Goal: Transaction & Acquisition: Purchase product/service

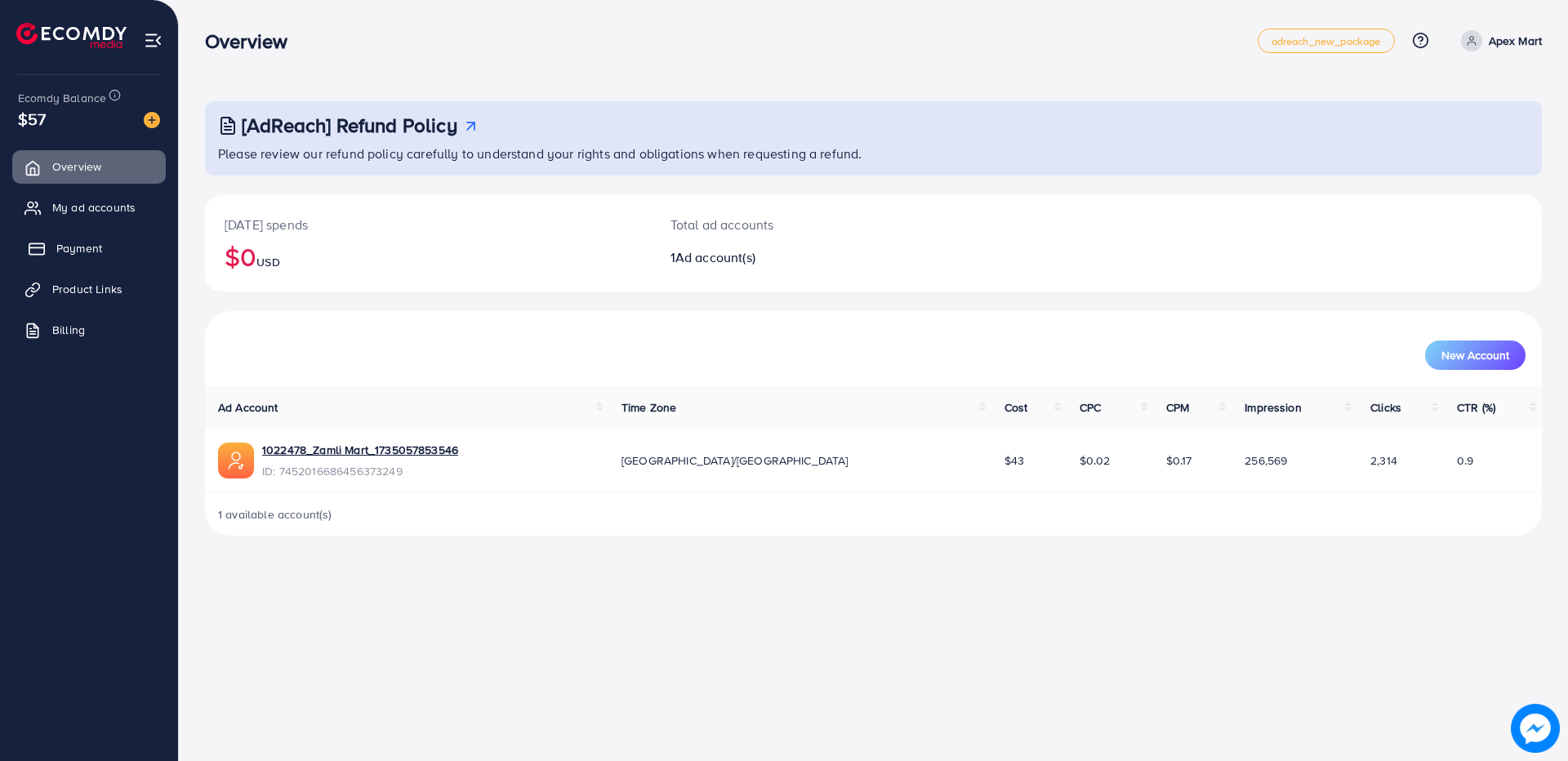
click at [77, 240] on span "Payment" at bounding box center [79, 248] width 46 height 16
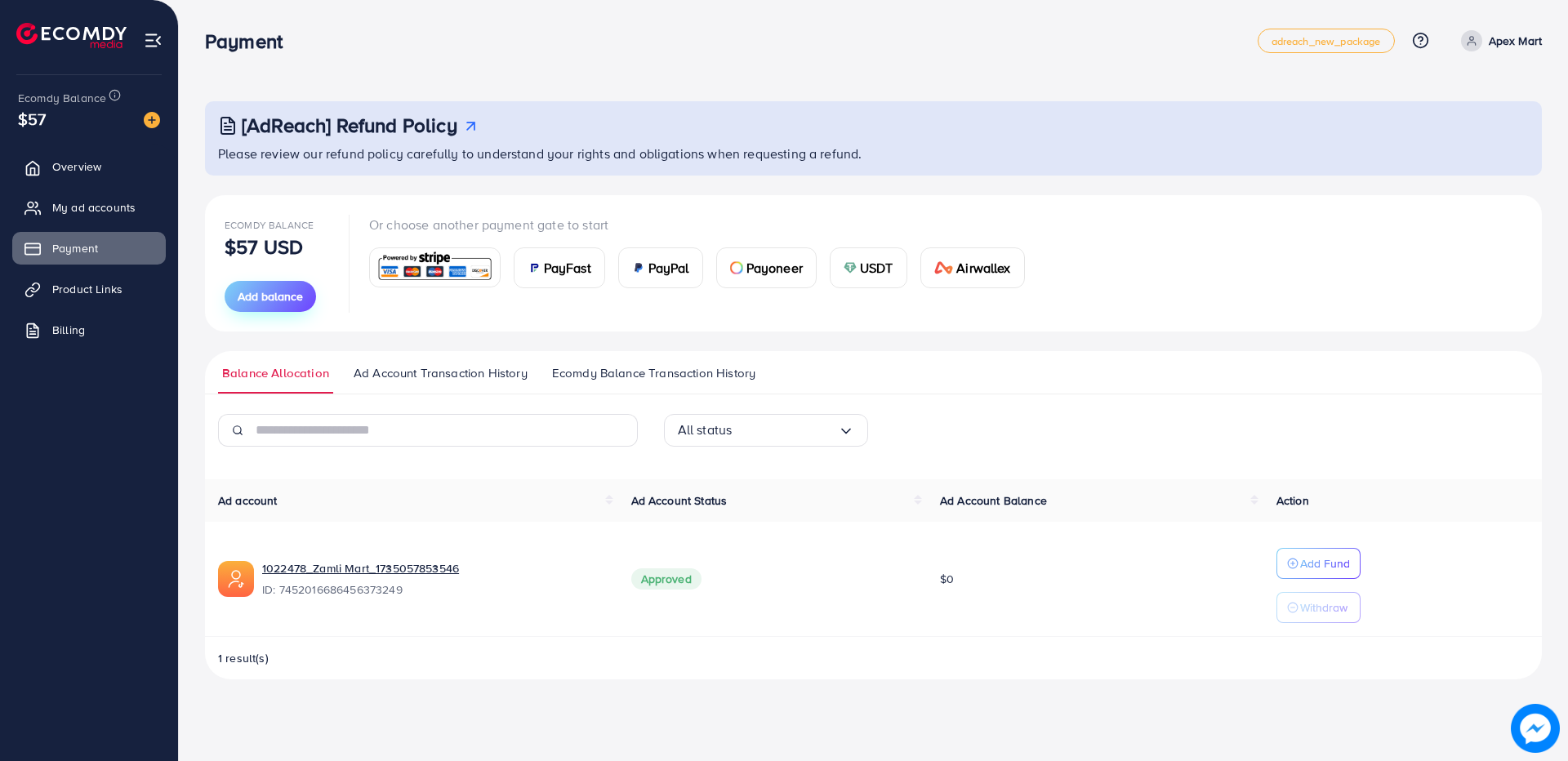
click at [280, 288] on span "Add balance" at bounding box center [270, 297] width 66 height 16
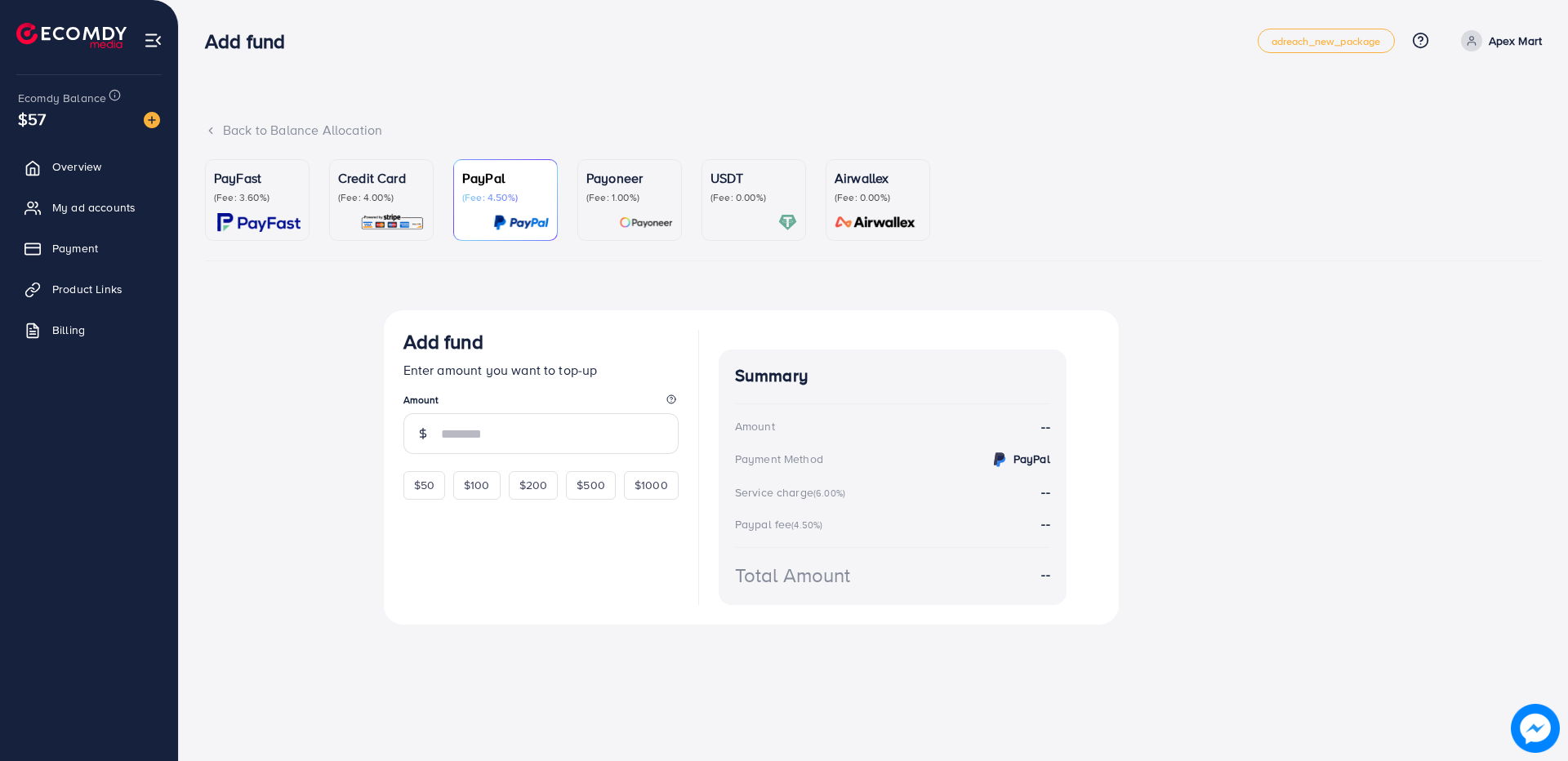
click at [389, 185] on p "Credit Card" at bounding box center [382, 178] width 87 height 20
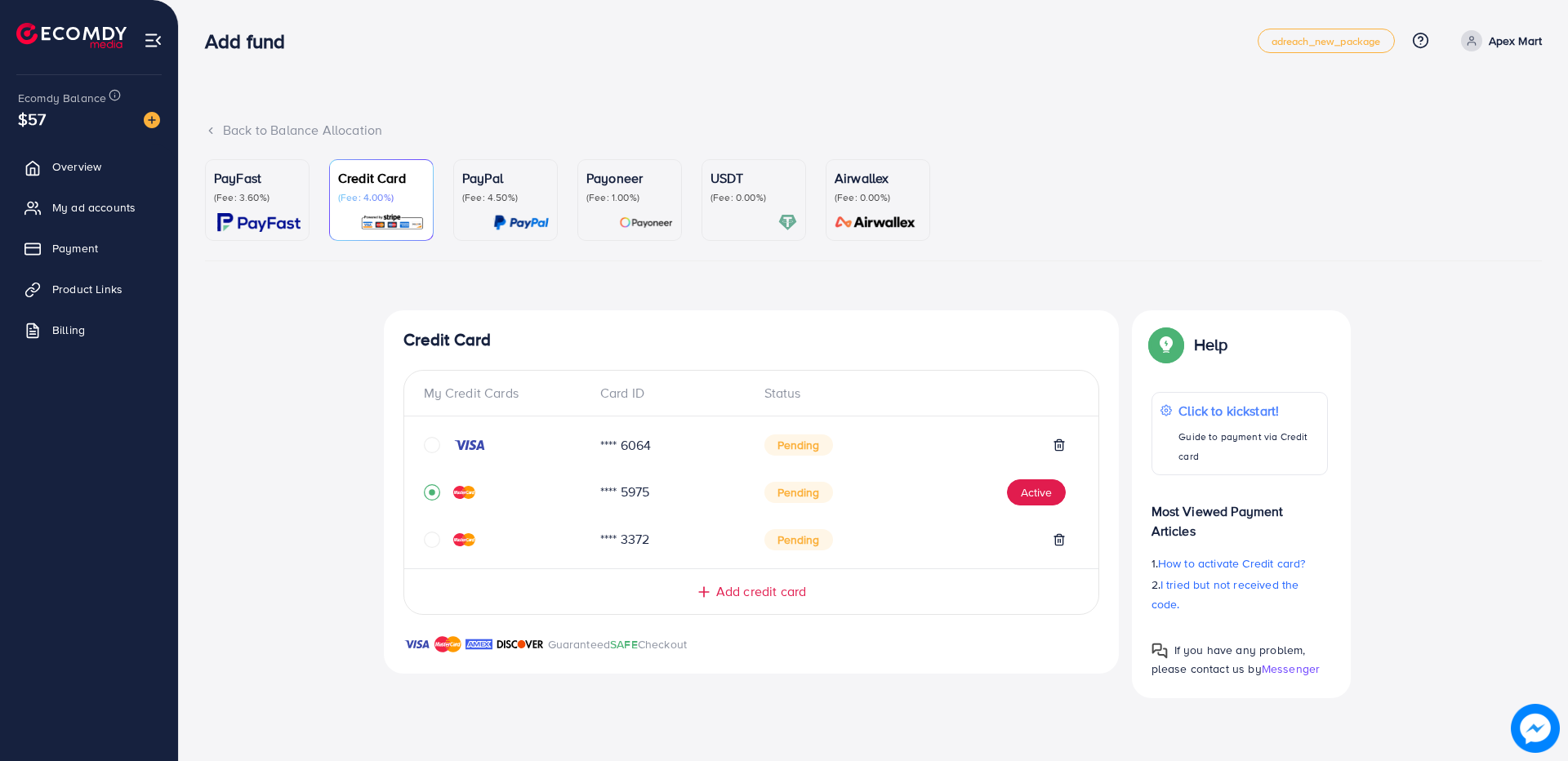
click at [359, 32] on div "Add fund" at bounding box center [731, 41] width 1053 height 24
click at [359, 31] on div "Add fund" at bounding box center [731, 41] width 1053 height 24
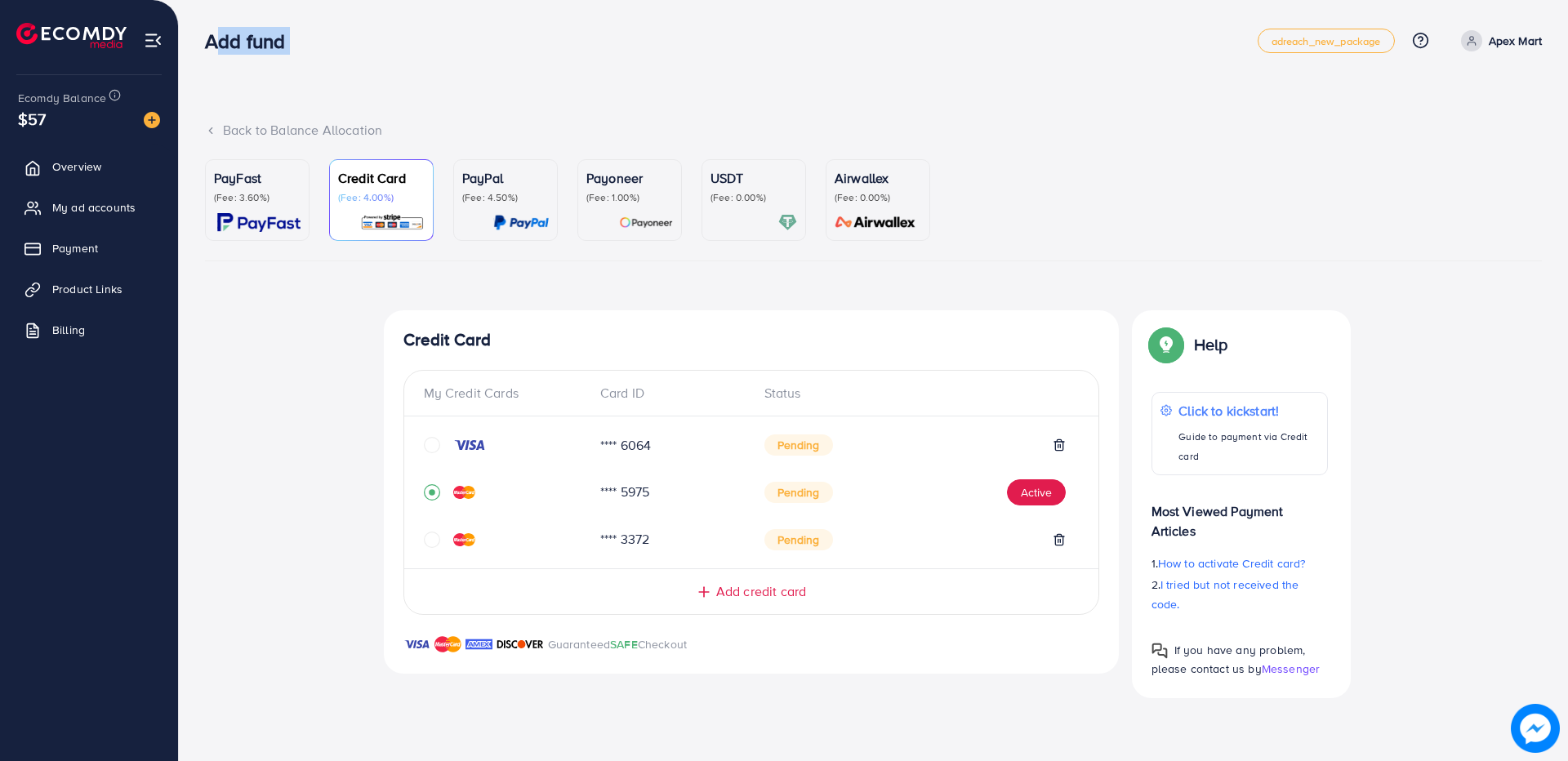
click at [440, 28] on div "Add fund adreach_new_package Help Center Contact Support Plans and Pricing Term…" at bounding box center [873, 41] width 1337 height 46
click at [719, 5] on div "Back to Balance Allocation PayFast (Fee: 3.60%) Credit Card (Fee: 4.00%) PayPal…" at bounding box center [873, 362] width 1389 height 725
click at [762, 28] on div "Add fund adreach_new_package Help Center Contact Support Plans and Pricing Term…" at bounding box center [873, 41] width 1337 height 46
click at [919, 77] on div "Back to Balance Allocation PayFast (Fee: 3.60%) Credit Card (Fee: 4.00%) PayPal…" at bounding box center [873, 362] width 1389 height 725
click at [960, 83] on div "Back to Balance Allocation PayFast (Fee: 3.60%) Credit Card (Fee: 4.00%) PayPal…" at bounding box center [873, 362] width 1389 height 725
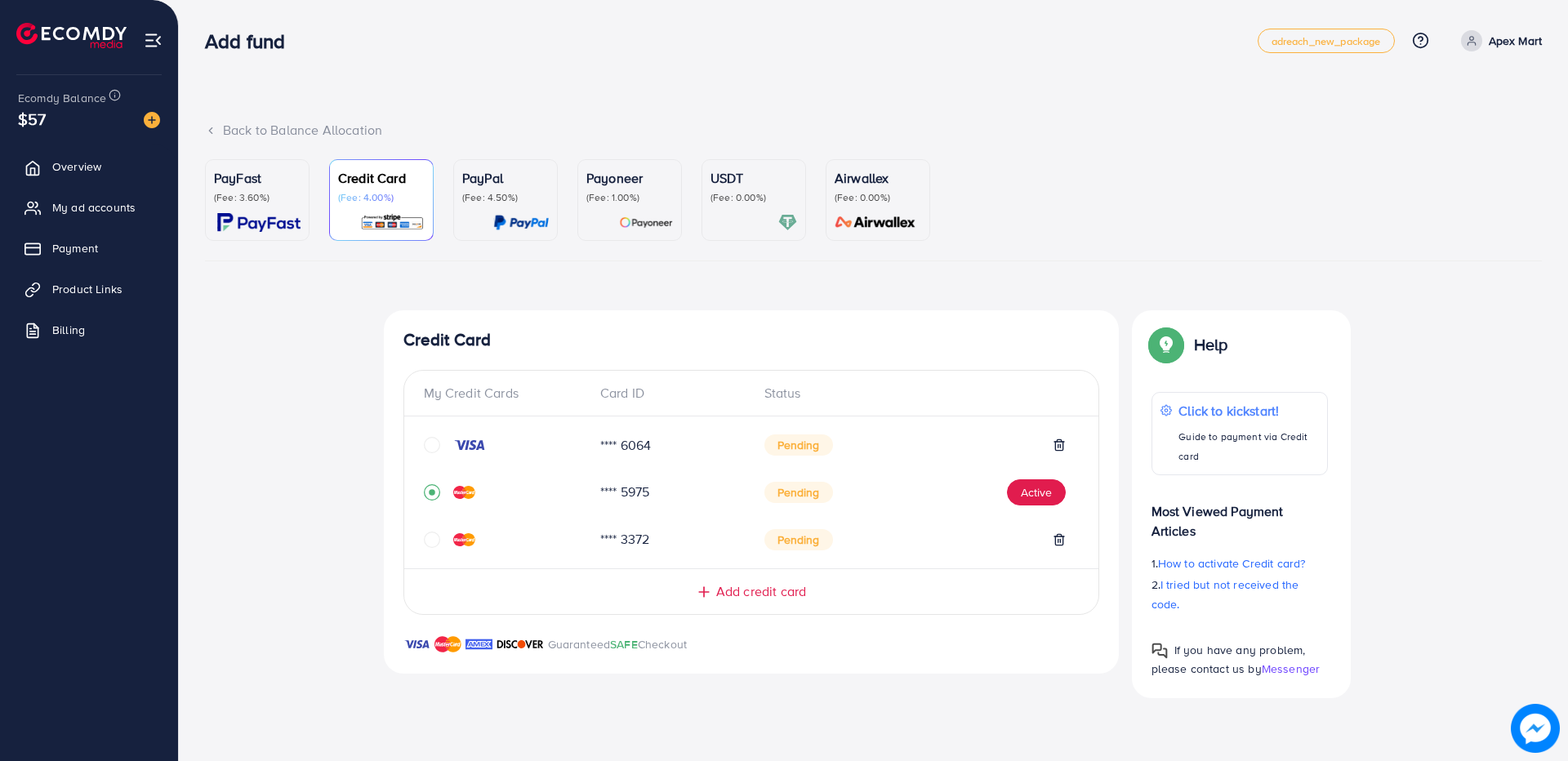
click at [1083, 163] on ul "PayFast (Fee: 3.60%) Credit Card (Fee: 4.00%) PayPal (Fee: 4.50%) Payoneer (Fee…" at bounding box center [873, 210] width 1337 height 102
click at [1253, 180] on ul "PayFast (Fee: 3.60%) Credit Card (Fee: 4.00%) PayPal (Fee: 4.50%) Payoneer (Fee…" at bounding box center [873, 210] width 1337 height 102
click at [1279, 191] on ul "PayFast (Fee: 3.60%) Credit Card (Fee: 4.00%) PayPal (Fee: 4.50%) Payoneer (Fee…" at bounding box center [873, 210] width 1337 height 102
click at [1254, 190] on ul "PayFast (Fee: 3.60%) Credit Card (Fee: 4.00%) PayPal (Fee: 4.50%) Payoneer (Fee…" at bounding box center [873, 210] width 1337 height 102
click at [1268, 150] on div "Back to Balance Allocation" at bounding box center [873, 140] width 1337 height 39
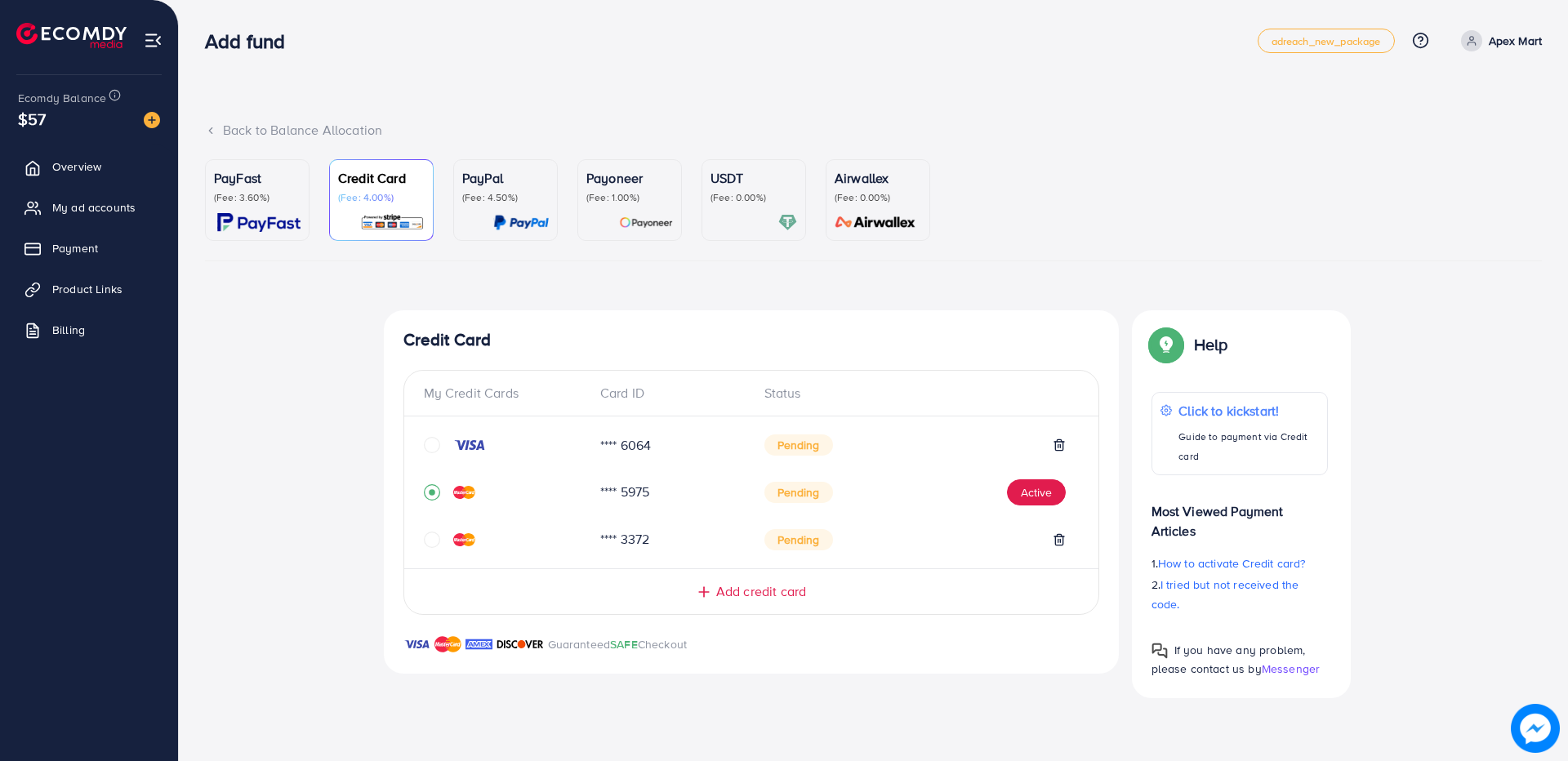
click at [1254, 159] on ul "PayFast (Fee: 3.60%) Credit Card (Fee: 4.00%) PayPal (Fee: 4.50%) Payoneer (Fee…" at bounding box center [873, 210] width 1337 height 102
click at [1268, 129] on div "Back to Balance Allocation" at bounding box center [873, 130] width 1337 height 19
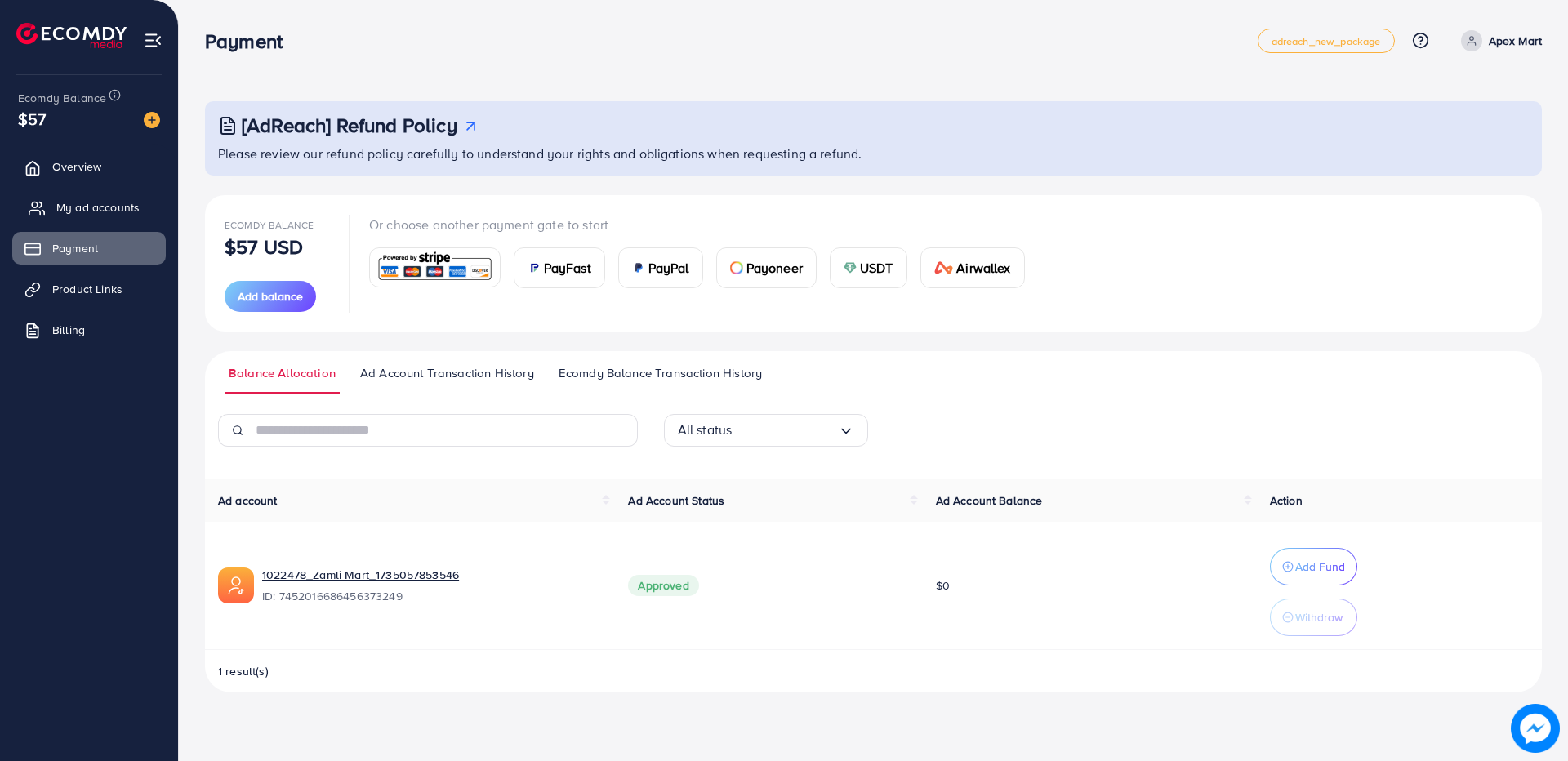
click at [106, 202] on span "My ad accounts" at bounding box center [98, 207] width 84 height 16
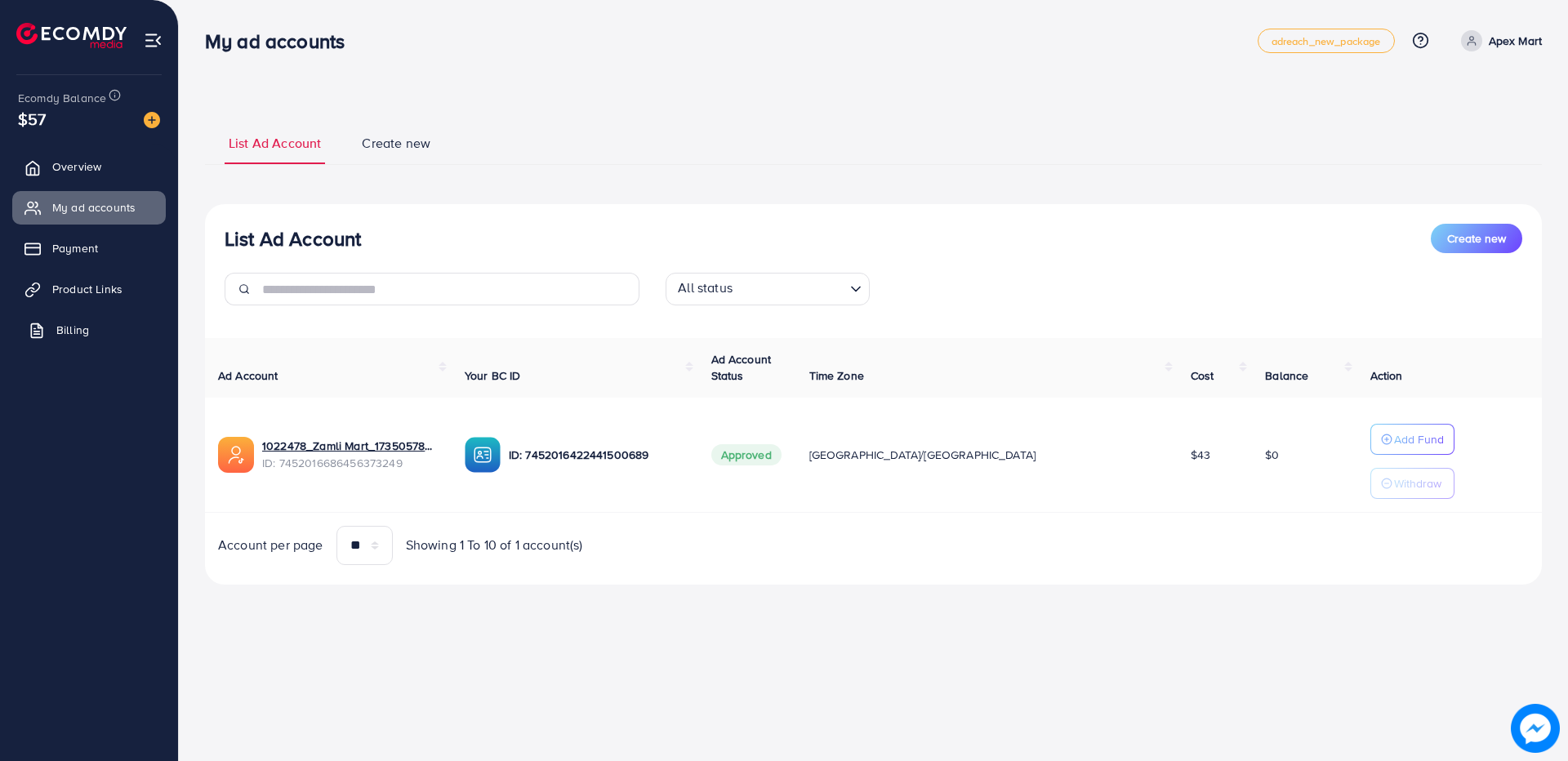
click at [87, 332] on span "Billing" at bounding box center [73, 330] width 33 height 16
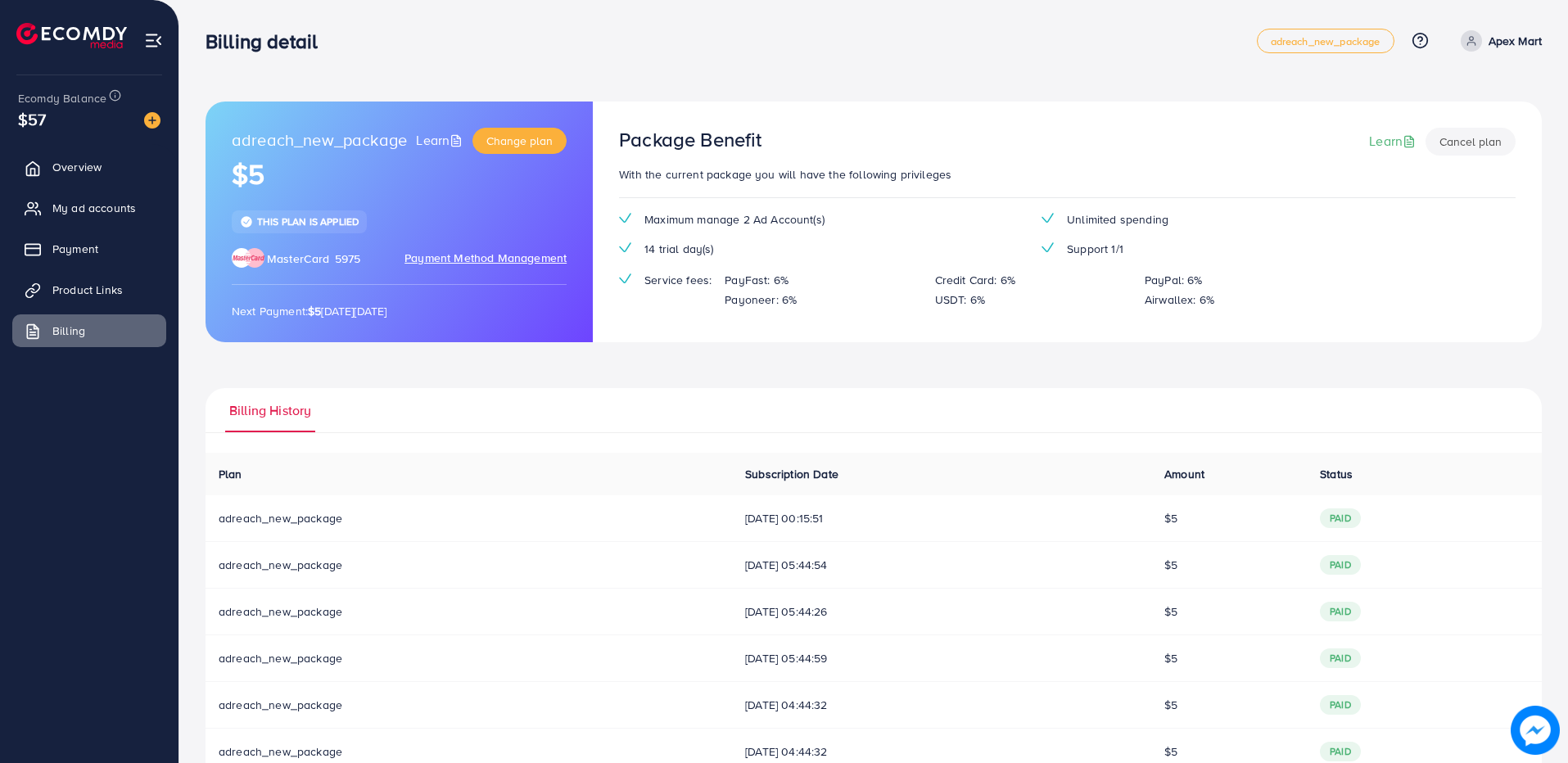
click at [341, 260] on span "5975" at bounding box center [348, 259] width 26 height 16
click at [416, 224] on div "adreach_new_package Learn Change plan $5 This plan is applied MasterCard 5975 P…" at bounding box center [399, 222] width 387 height 241
click at [368, 376] on div "adreach_new_package Learn Change plan $5 This plan is applied MasterCard 5975 P…" at bounding box center [873, 469] width 1336 height 734
click at [73, 214] on span "My ad accounts" at bounding box center [99, 208] width 84 height 16
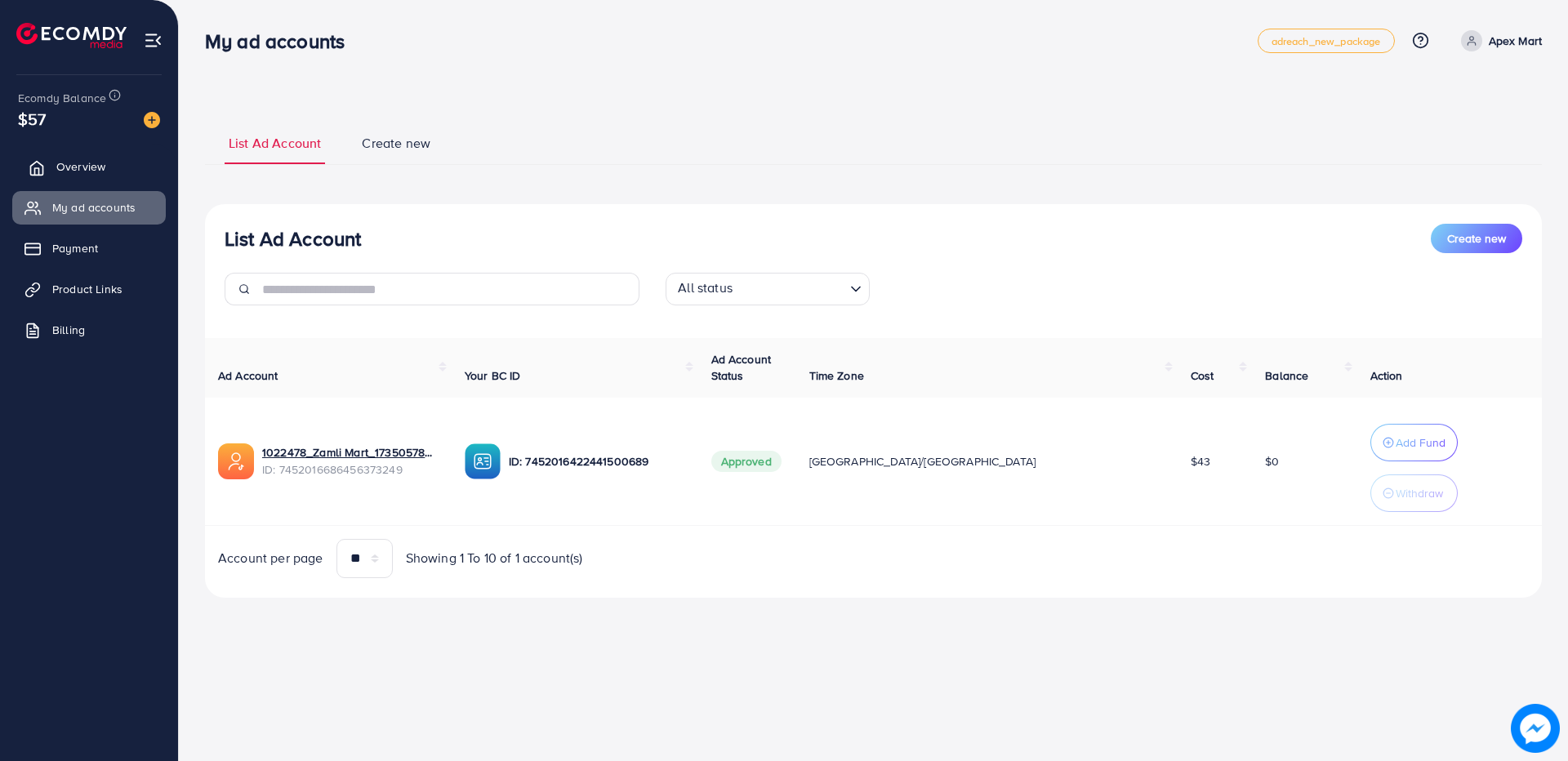
click at [124, 166] on link "Overview" at bounding box center [88, 167] width 153 height 33
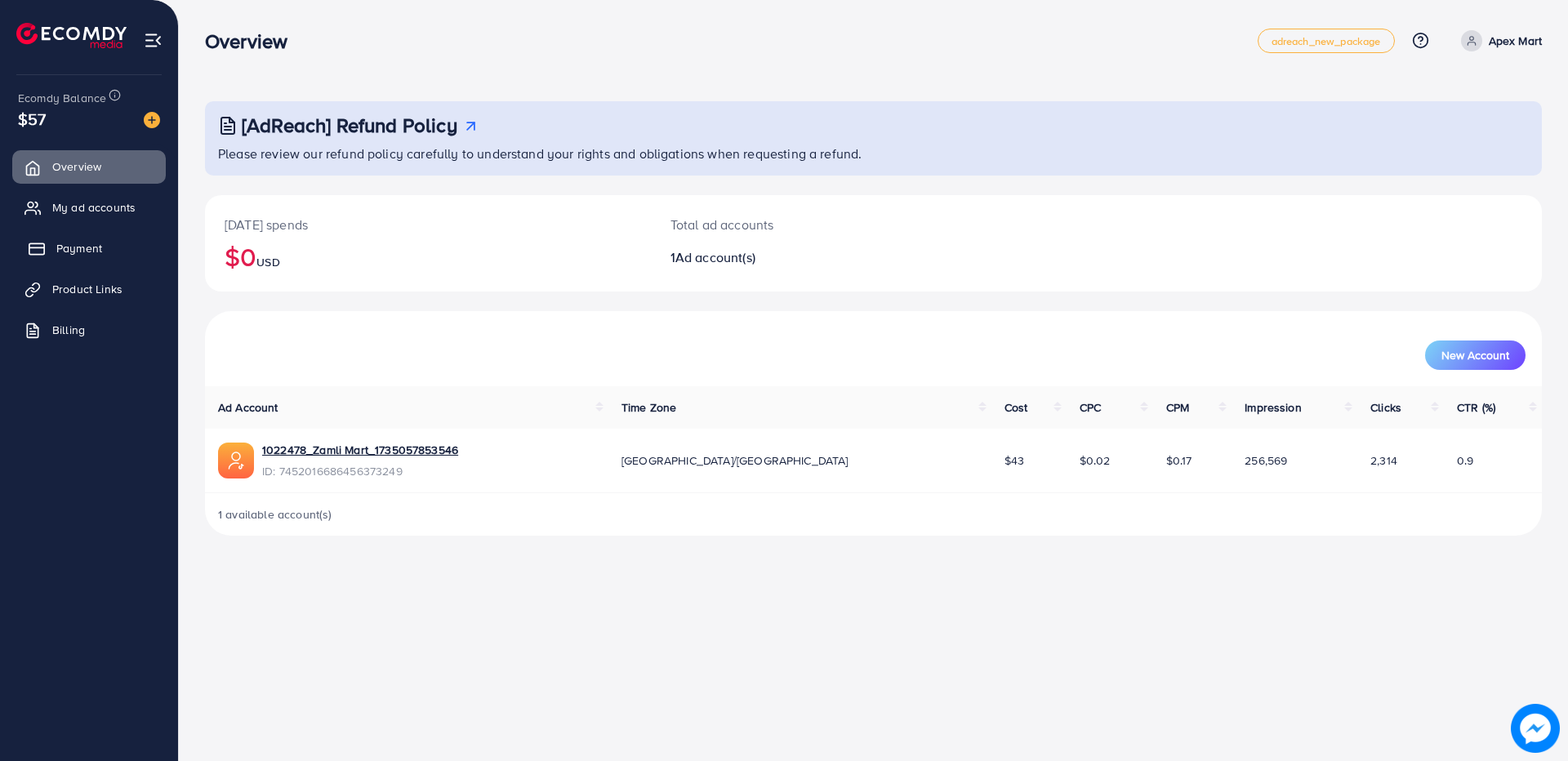
click at [92, 247] on span "Payment" at bounding box center [79, 248] width 46 height 16
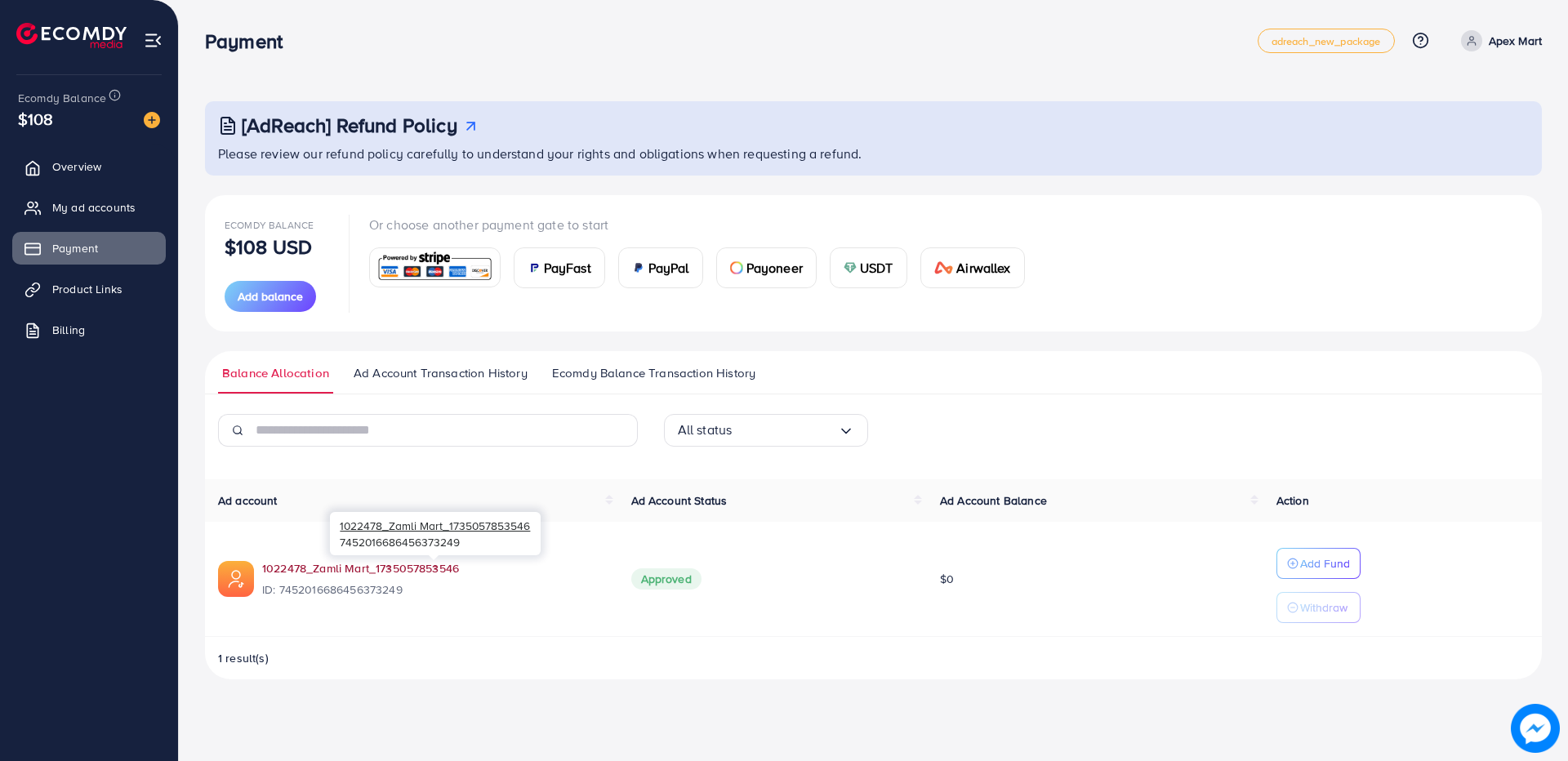
click at [330, 569] on link "1022478_Zamli Mart_1735057853546" at bounding box center [433, 568] width 343 height 16
click at [81, 214] on span "My ad accounts" at bounding box center [98, 207] width 84 height 16
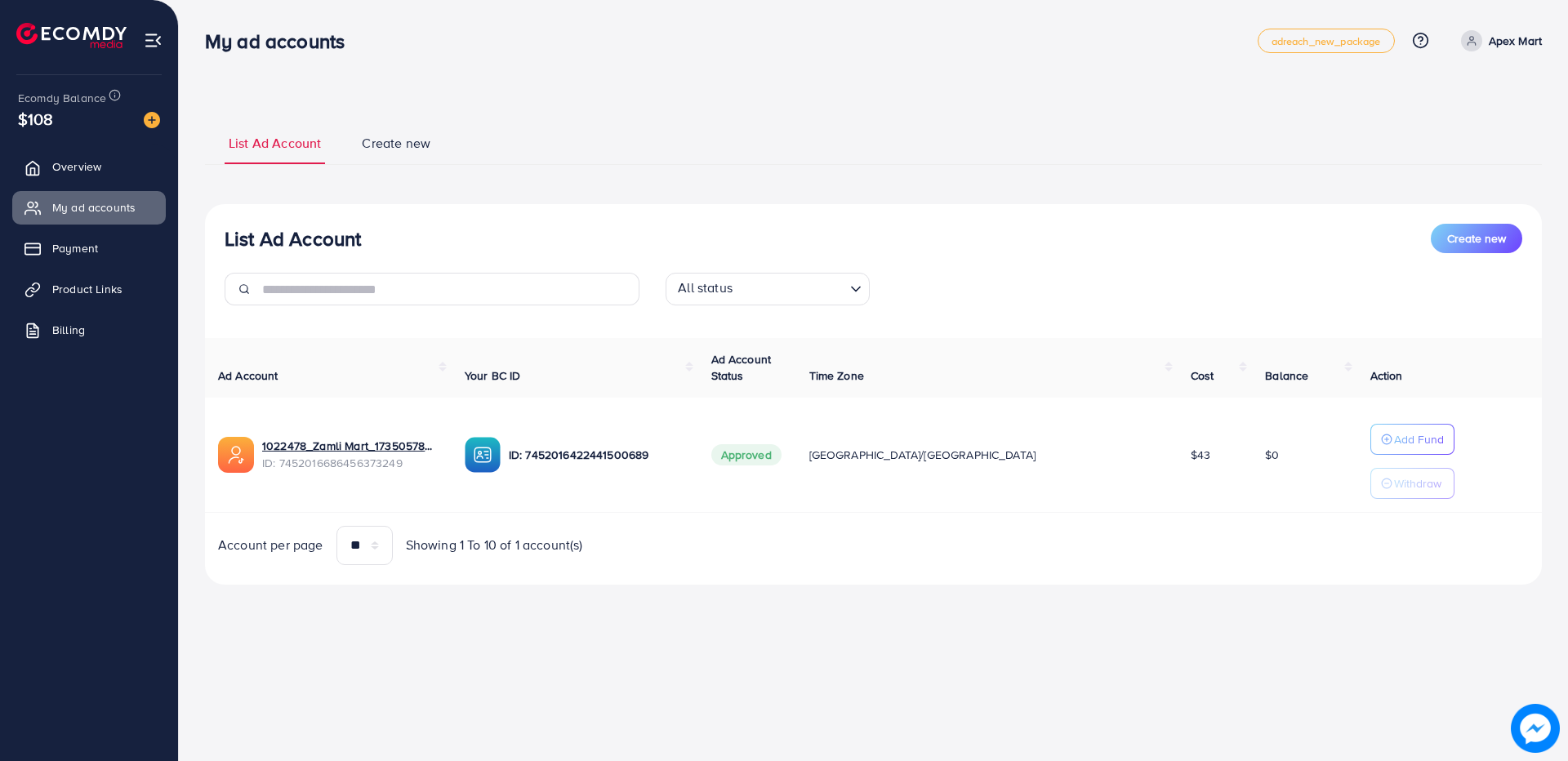
drag, startPoint x: 984, startPoint y: 84, endPoint x: 838, endPoint y: 90, distance: 146.1
click at [983, 84] on div "**********" at bounding box center [873, 315] width 1389 height 631
click at [104, 247] on link "Payment" at bounding box center [88, 248] width 153 height 33
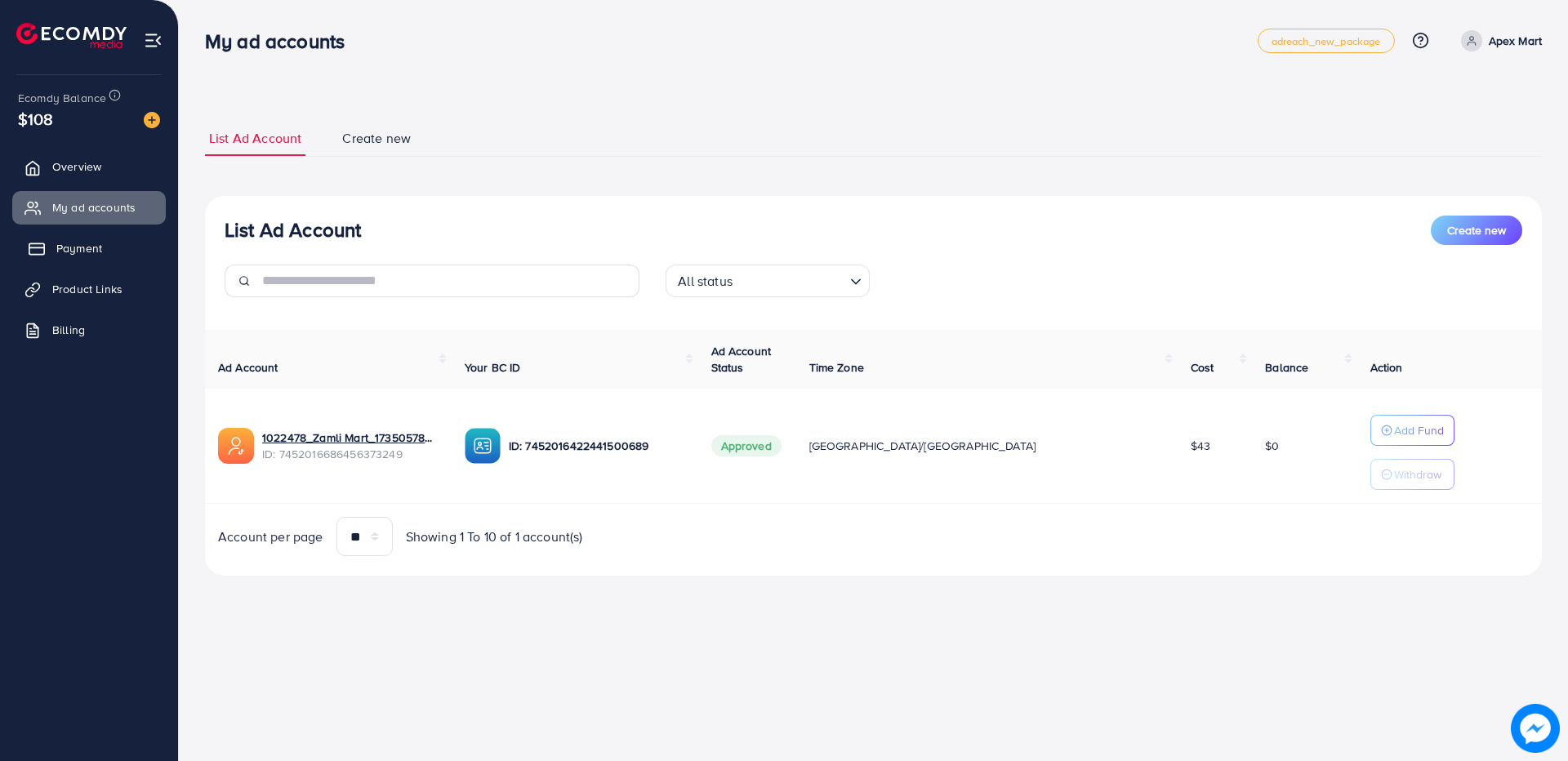
click at [88, 238] on link "Payment" at bounding box center [88, 248] width 153 height 33
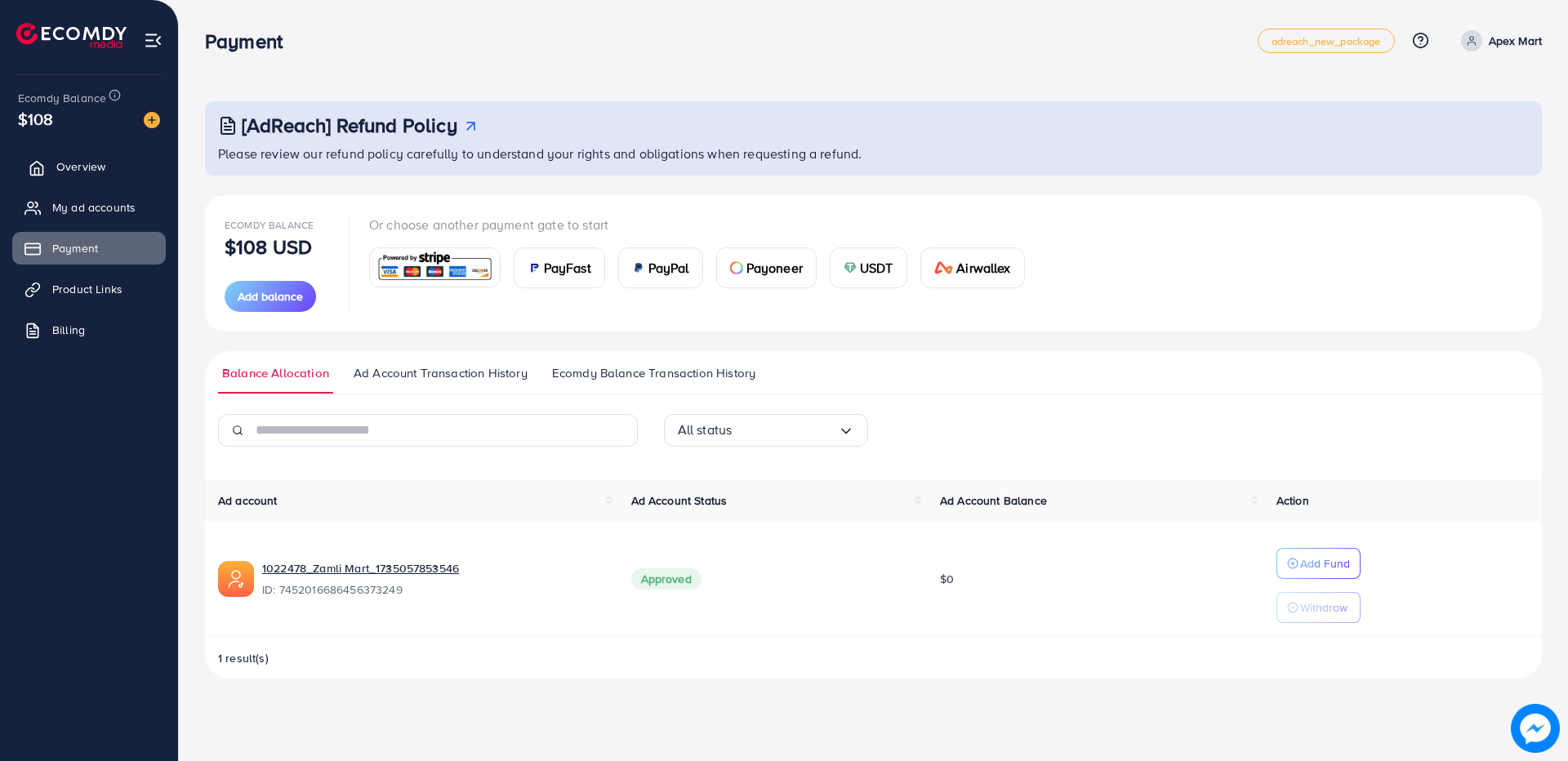
click at [76, 168] on span "Overview" at bounding box center [81, 166] width 49 height 16
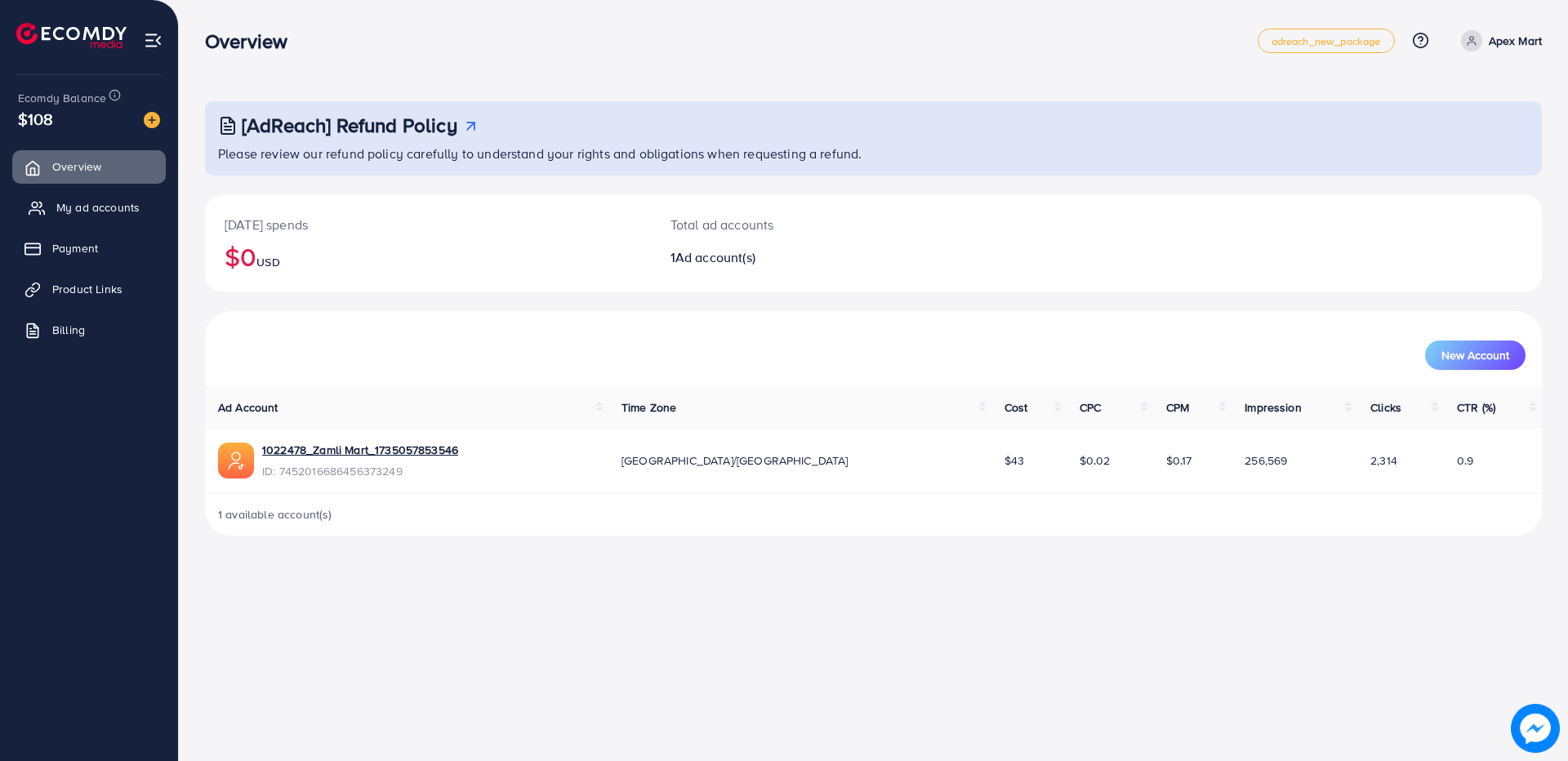
click at [93, 202] on span "My ad accounts" at bounding box center [98, 207] width 84 height 16
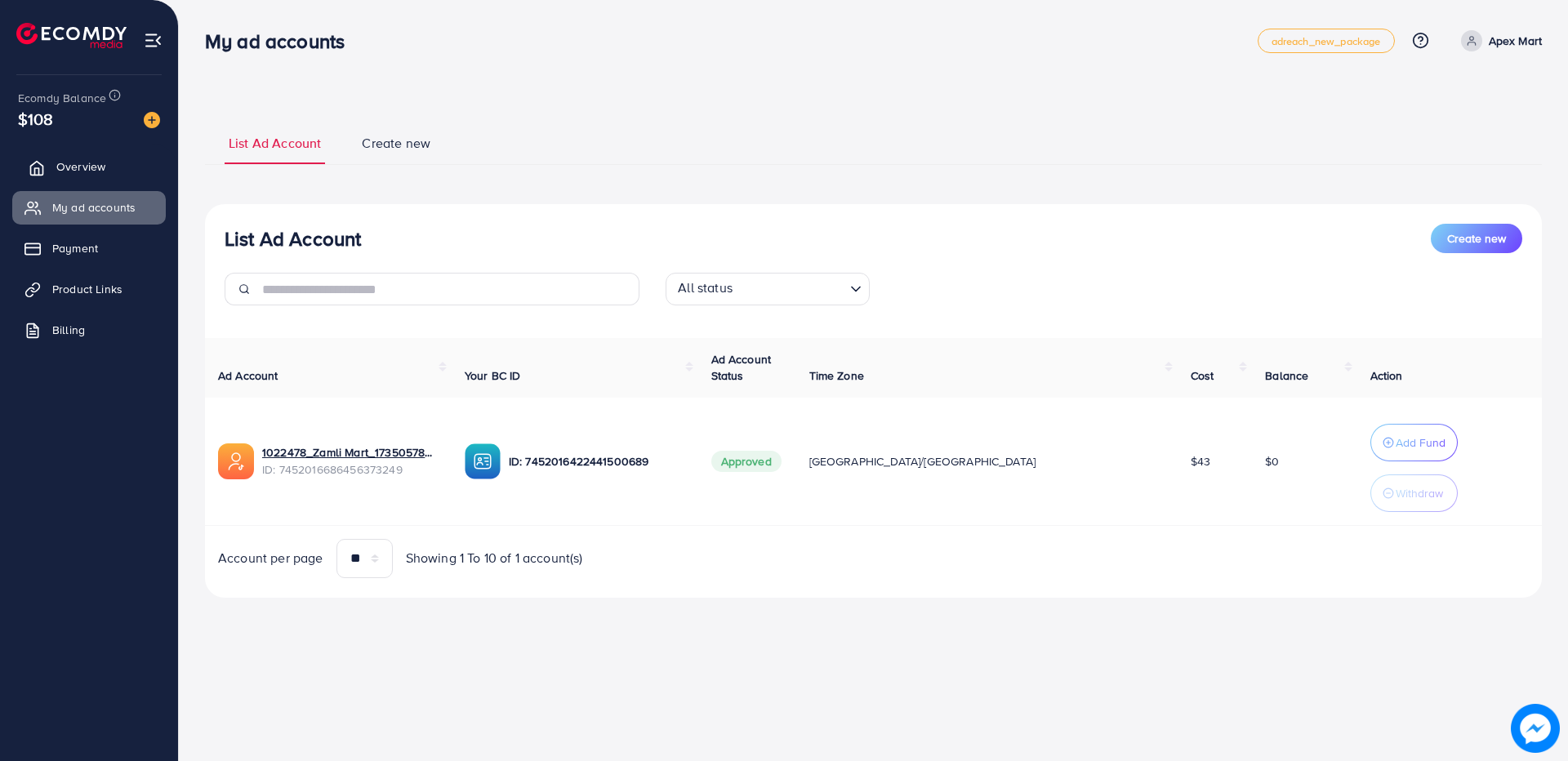
click at [91, 164] on span "Overview" at bounding box center [81, 166] width 49 height 16
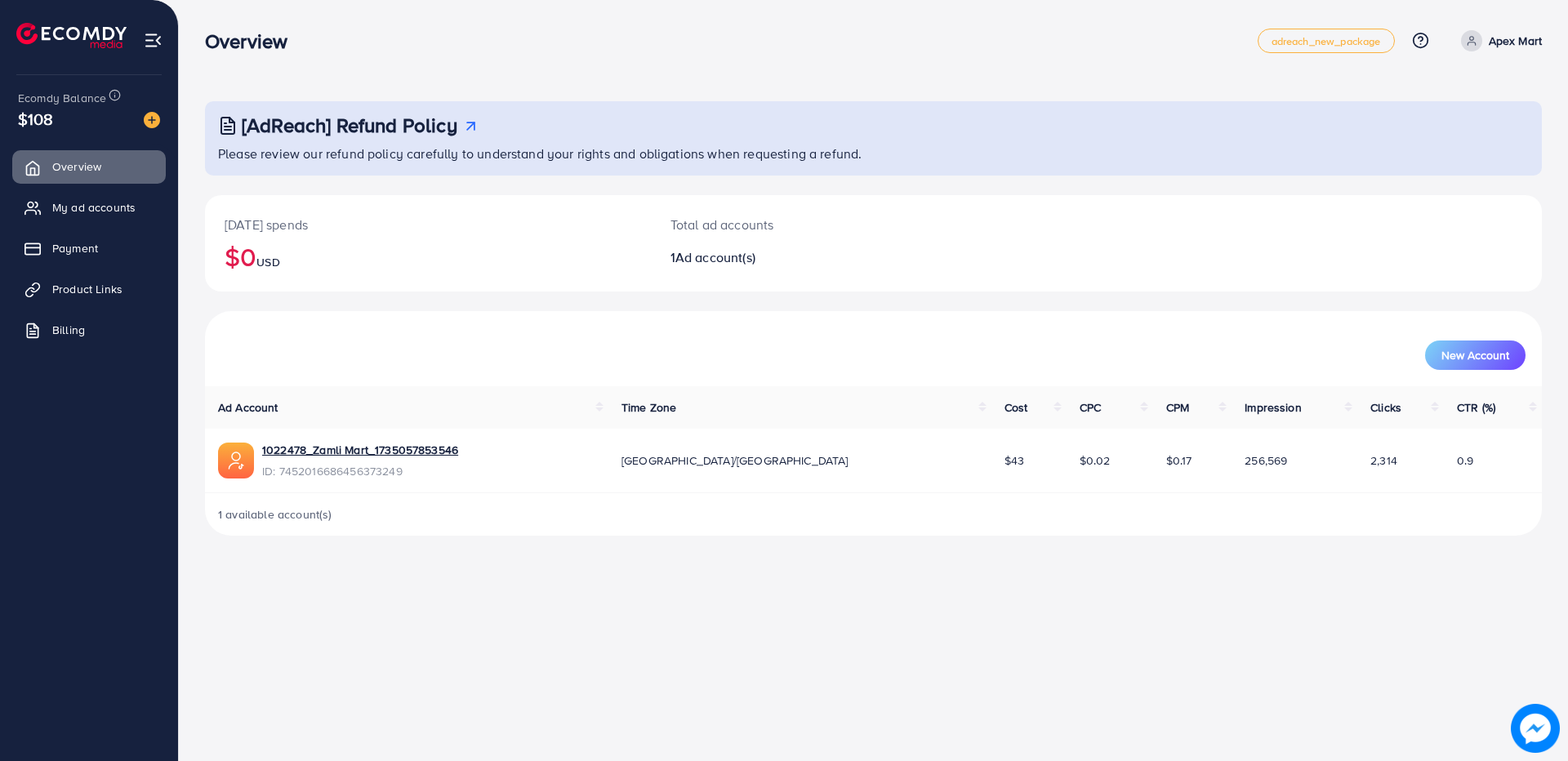
click at [696, 260] on span "Ad account(s)" at bounding box center [716, 257] width 80 height 18
click at [767, 263] on h2 "1 Ad account(s)" at bounding box center [818, 257] width 295 height 16
click at [1118, 58] on div "Overview adreach_new_package Help Center Contact Support Plans and Pricing Term…" at bounding box center [873, 41] width 1337 height 46
